Goal: Task Accomplishment & Management: Manage account settings

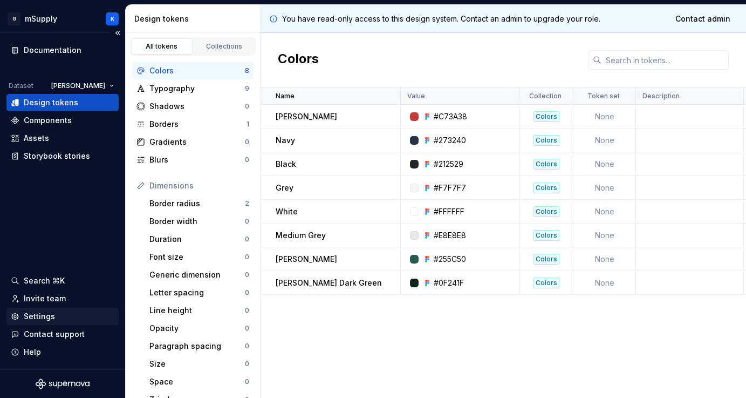
click at [47, 317] on div "Settings" at bounding box center [39, 316] width 31 height 11
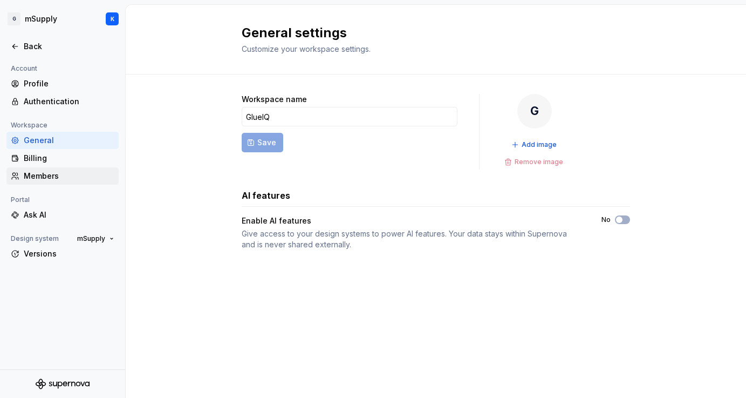
click at [51, 175] on div "Members" at bounding box center [69, 176] width 91 height 11
